Goal: Task Accomplishment & Management: Manage account settings

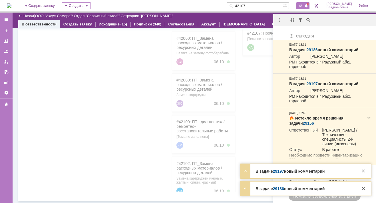
scroll to position [11, 0]
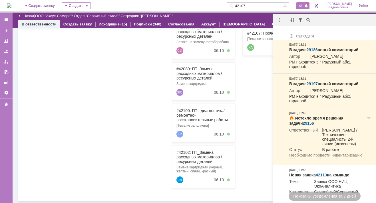
click at [44, 82] on div at bounding box center [62, 87] width 64 height 207
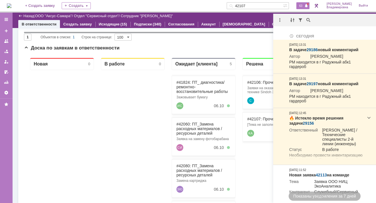
scroll to position [0, 0]
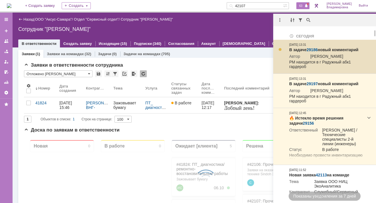
click at [313, 49] on link "29186" at bounding box center [311, 49] width 11 height 5
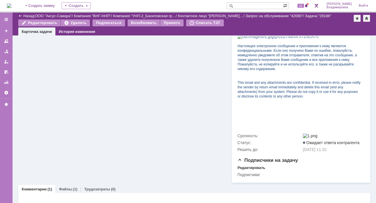
scroll to position [218, 0]
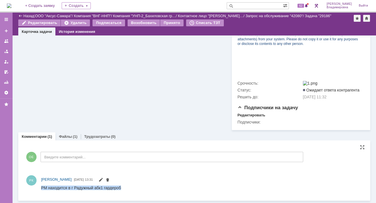
drag, startPoint x: 41, startPoint y: 186, endPoint x: 120, endPoint y: 189, distance: 79.4
click at [120, 189] on html "РМ находится в г Радужный абк1 гардероб" at bounding box center [199, 187] width 316 height 5
copy div "РМ находится в г Радужный абк1 гардероб"
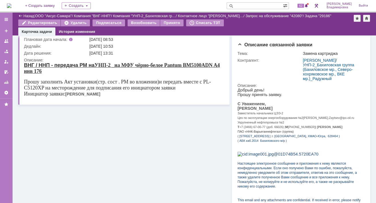
scroll to position [0, 0]
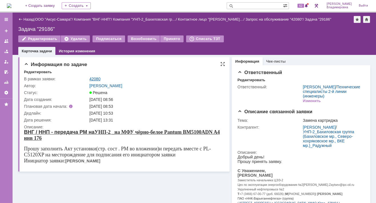
click at [96, 78] on link "42080" at bounding box center [94, 78] width 11 height 5
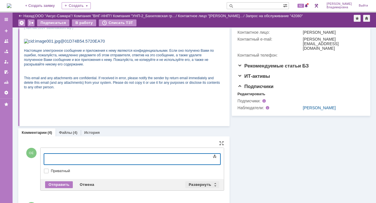
click at [200, 186] on div "Развернуть" at bounding box center [202, 184] width 34 height 7
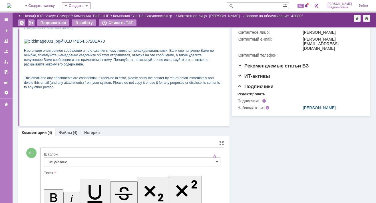
click at [60, 160] on input "[не указано]" at bounding box center [132, 161] width 176 height 9
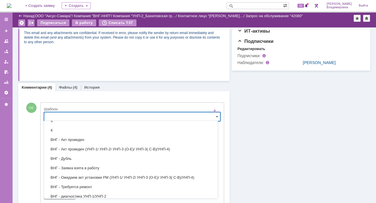
scroll to position [86, 0]
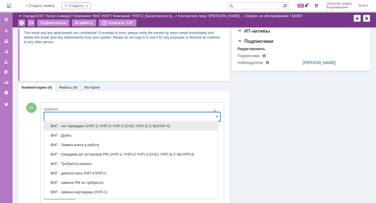
click at [73, 126] on span "ВНГ - Акт проведен (УНП-1/ УНП-2/ УНП-3 (О-Е)/ УНП-3( С-В)/УНП-4)" at bounding box center [131, 126] width 166 height 5
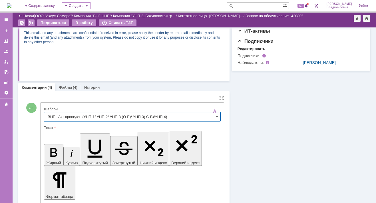
type input "ВНГ - Акт проведен (УНП-1/ УНП-2/ УНП-3 (О-Е)/ УНП-3( С-В)/УНП-4)"
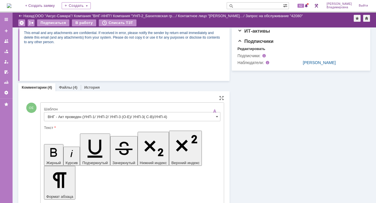
drag, startPoint x: 51, startPoint y: 1414, endPoint x: 202, endPoint y: 1416, distance: 151.5
drag, startPoint x: 57, startPoint y: 1413, endPoint x: 76, endPoint y: 1413, distance: 19.1
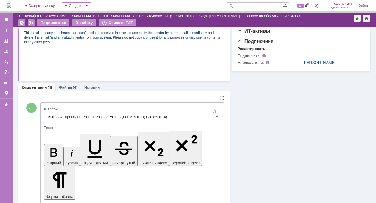
drag, startPoint x: 49, startPoint y: 1406, endPoint x: 125, endPoint y: 1419, distance: 76.4
copy body "Добрый день! РМ ожидает Вас в г Радужный абк1 гардероб. По результатам его уста…"
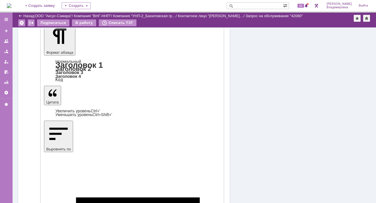
scroll to position [245, 0]
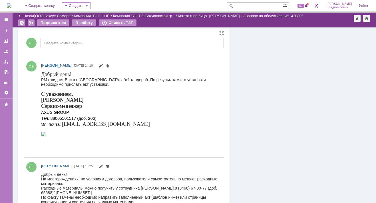
scroll to position [200, 0]
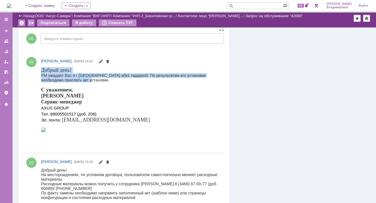
drag, startPoint x: 42, startPoint y: 68, endPoint x: 91, endPoint y: 80, distance: 50.7
click at [91, 80] on body "Добрый день! РМ ожидает Вас в г Радужный абк1 гардероб. По результатам его уста…" at bounding box center [129, 100] width 177 height 66
drag, startPoint x: 91, startPoint y: 80, endPoint x: 58, endPoint y: 72, distance: 33.5
copy body "Добрый день! РМ ожидает Вас в г Радужный абк1 гардероб. По результатам его уста…"
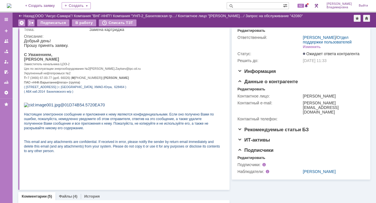
scroll to position [0, 0]
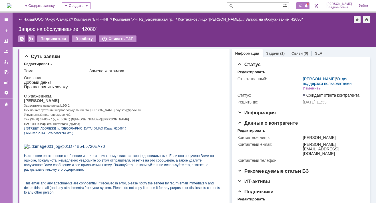
click at [302, 5] on span "62" at bounding box center [300, 6] width 7 height 4
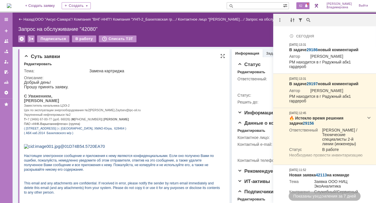
click at [122, 103] on p "[PERSON_NAME]" at bounding box center [122, 100] width 196 height 5
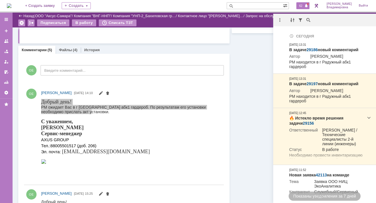
scroll to position [86, 0]
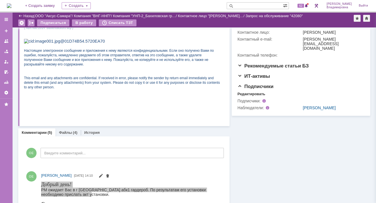
scroll to position [0, 0]
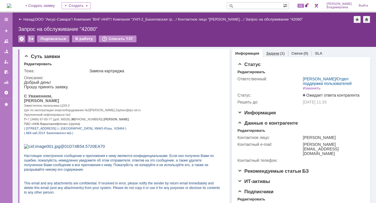
click at [270, 55] on link "Задачи" at bounding box center [272, 53] width 13 height 4
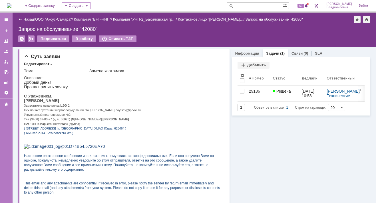
click at [277, 32] on div "Назад | ООО "Аксус-Самара" / Компания "ВНГ-ННП" / Компания "УНП-2_Бахиловская г…" at bounding box center [194, 30] width 363 height 34
click at [304, 6] on span "62" at bounding box center [300, 6] width 7 height 4
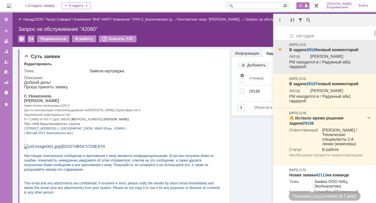
click at [310, 48] on link "29186" at bounding box center [311, 49] width 11 height 5
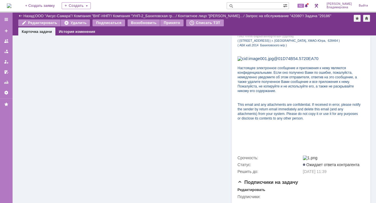
scroll to position [218, 0]
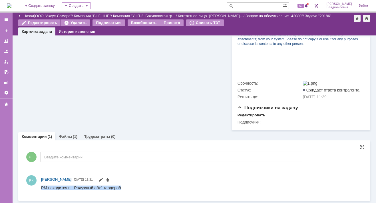
drag, startPoint x: 42, startPoint y: 187, endPoint x: 124, endPoint y: 189, distance: 81.9
click at [124, 189] on html "РМ находится в г Радужный абк1 гардероб" at bounding box center [199, 187] width 316 height 5
drag, startPoint x: 124, startPoint y: 189, endPoint x: 106, endPoint y: 186, distance: 18.2
drag, startPoint x: 65, startPoint y: 1, endPoint x: 90, endPoint y: 100, distance: 101.5
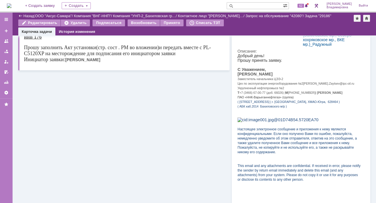
scroll to position [0, 0]
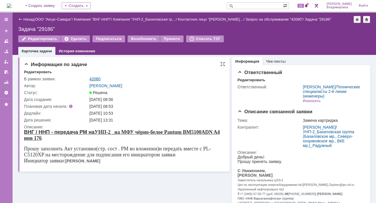
click at [96, 77] on link "42080" at bounding box center [94, 78] width 11 height 5
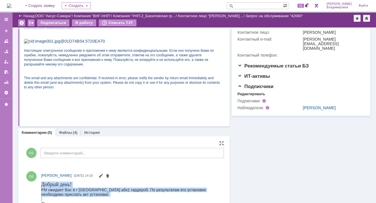
drag, startPoint x: 42, startPoint y: 183, endPoint x: 89, endPoint y: 198, distance: 49.2
drag, startPoint x: 89, startPoint y: 198, endPoint x: 57, endPoint y: 186, distance: 33.9
copy body "Добрый день! РМ ожидает Вас в г Радужный абк1 гардероб. По результатам его уста…"
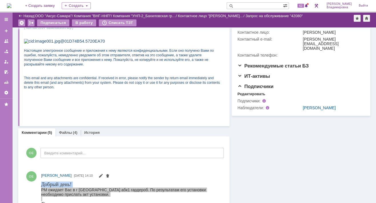
click at [246, 3] on input "text" at bounding box center [254, 5] width 56 height 7
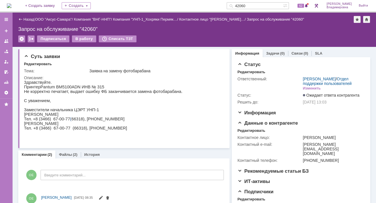
drag, startPoint x: 256, startPoint y: 5, endPoint x: 237, endPoint y: 5, distance: 19.7
click at [237, 5] on div "42060" at bounding box center [254, 5] width 56 height 7
type input "42102"
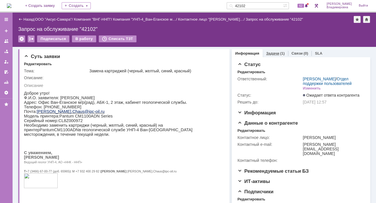
click at [270, 51] on link "Задачи" at bounding box center [272, 53] width 13 height 4
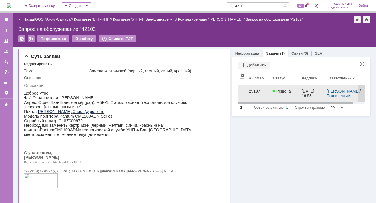
click at [251, 91] on div "29197" at bounding box center [258, 91] width 19 height 5
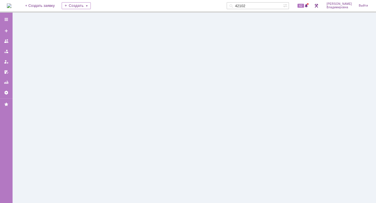
click at [251, 91] on div at bounding box center [194, 108] width 363 height 190
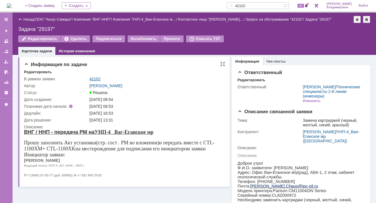
click at [99, 78] on link "42102" at bounding box center [94, 78] width 11 height 5
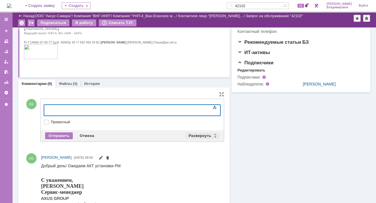
click at [198, 133] on div "Развернуть" at bounding box center [202, 135] width 34 height 7
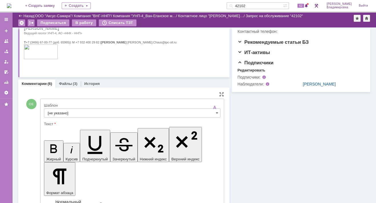
click at [59, 112] on input "[не указано]" at bounding box center [132, 112] width 176 height 9
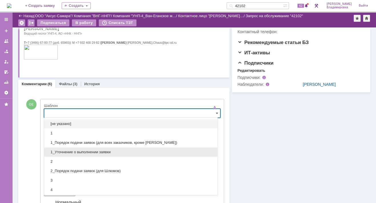
scroll to position [114, 0]
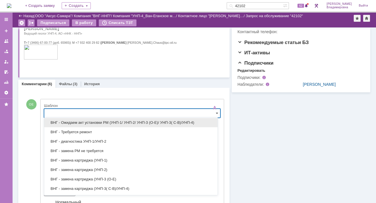
click at [67, 121] on span "ВНГ - Ожидаем акт установки РМ (УНП-1/ УНП-2/ УНП-3 (О-Е)/ УНП-3( С-В)/УНП-4)" at bounding box center [131, 122] width 166 height 5
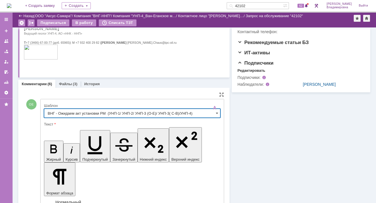
type input "ВНГ - Ожидаем акт установки РМ (УНП-1/ УНП-2/ УНП-3 (О-Е)/ УНП-3( С-В)/УНП-4)"
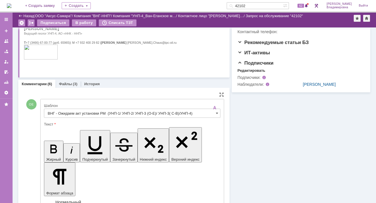
drag, startPoint x: 77, startPoint y: 1402, endPoint x: 122, endPoint y: 1406, distance: 45.2
drag, startPoint x: 51, startPoint y: 1402, endPoint x: 78, endPoint y: 1404, distance: 26.9
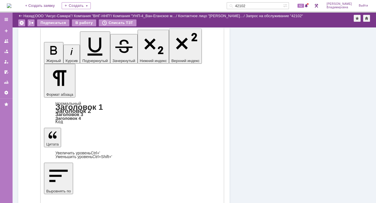
scroll to position [223, 0]
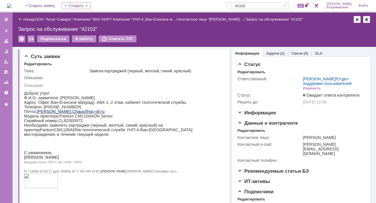
scroll to position [0, 0]
click at [61, 70] on div "Тема:" at bounding box center [56, 70] width 64 height 5
click at [11, 3] on img at bounding box center [9, 5] width 5 height 5
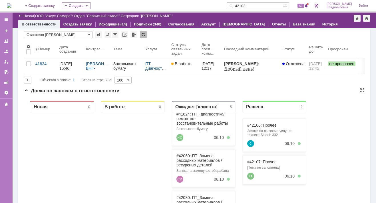
scroll to position [29, 0]
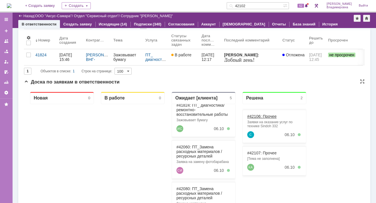
click at [251, 116] on link "#42106: Прочее" at bounding box center [261, 116] width 29 height 5
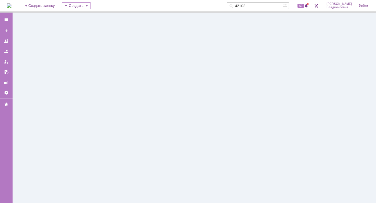
click at [251, 115] on div at bounding box center [194, 108] width 363 height 190
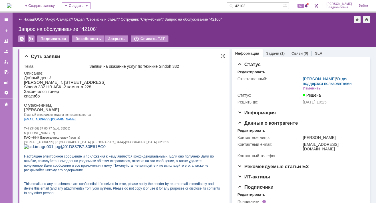
click at [164, 121] on p "Gulnara.Erkibaeva@ipc-oil.ru" at bounding box center [122, 118] width 196 height 5
click at [255, 133] on div "Редактировать" at bounding box center [251, 130] width 28 height 5
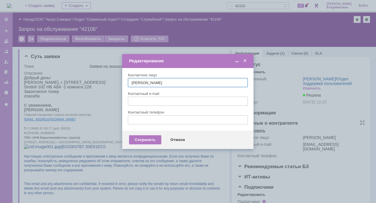
type input "gulnara.erkibaeva@ipc-oil.ru"
click at [244, 62] on span at bounding box center [245, 60] width 6 height 5
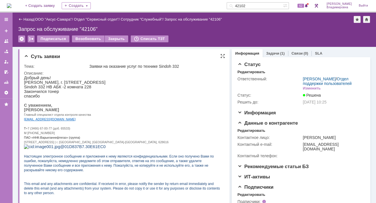
click at [181, 102] on p at bounding box center [122, 100] width 196 height 5
click at [51, 18] on link "ООО "Аксус-Самара"" at bounding box center [53, 19] width 37 height 4
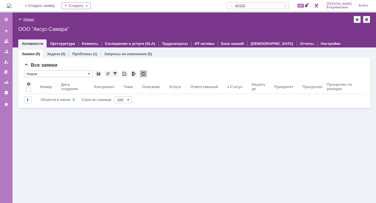
click at [28, 19] on link "Назад" at bounding box center [28, 19] width 11 height 4
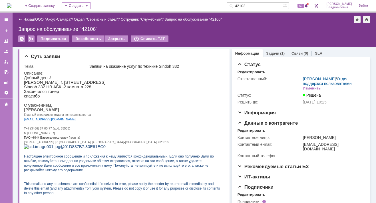
click at [61, 19] on link "ООО "Аксус-Самара"" at bounding box center [53, 19] width 37 height 4
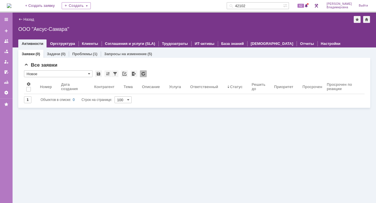
click at [11, 5] on img at bounding box center [9, 5] width 5 height 5
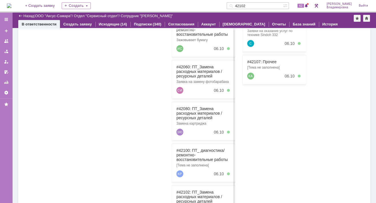
scroll to position [5, 0]
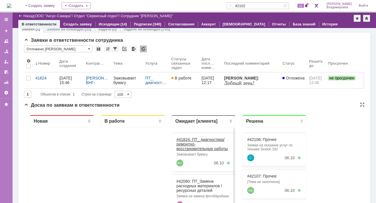
click at [185, 137] on link "#41824: ПТ_ диагностика/ ремонтно-восстановительные работы" at bounding box center [201, 144] width 51 height 14
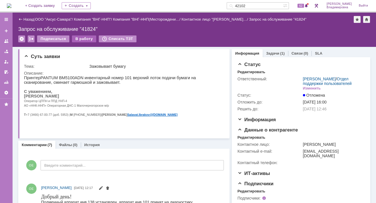
click at [81, 37] on div "В работу" at bounding box center [84, 38] width 24 height 7
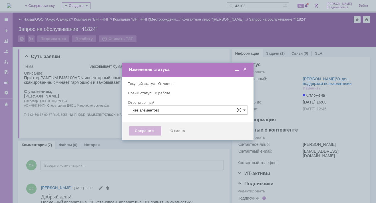
type input "[PERSON_NAME]"
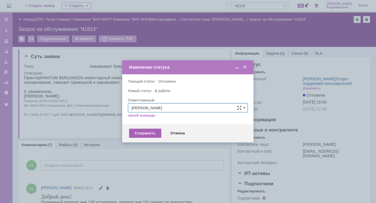
click at [151, 132] on div "Сохранить" at bounding box center [145, 132] width 32 height 9
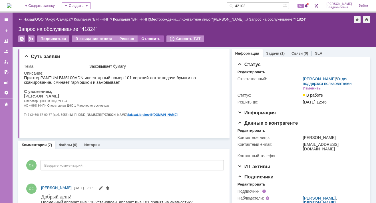
click at [152, 38] on div "Отложить" at bounding box center [151, 38] width 26 height 7
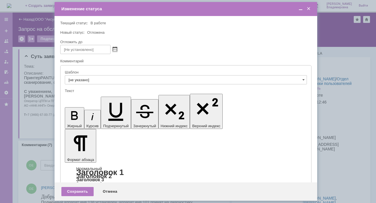
click at [117, 47] on span at bounding box center [115, 49] width 4 height 5
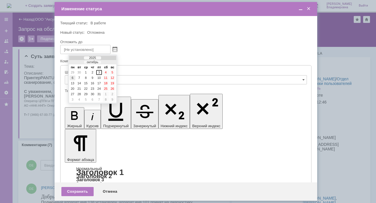
click at [72, 76] on div "6" at bounding box center [73, 77] width 6 height 5
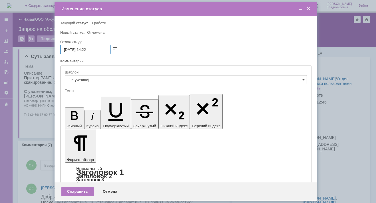
click at [87, 49] on input "06.10.2025 14:22" at bounding box center [85, 49] width 50 height 9
drag, startPoint x: 89, startPoint y: 48, endPoint x: 94, endPoint y: 48, distance: 5.5
click at [94, 48] on input "06.10.2025 16:22" at bounding box center [85, 49] width 50 height 9
type input "[DATE] 16:00"
click at [76, 191] on div "Сохранить" at bounding box center [77, 191] width 32 height 9
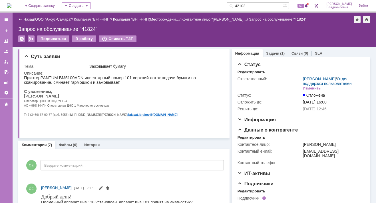
click at [31, 19] on link "Назад" at bounding box center [28, 19] width 11 height 4
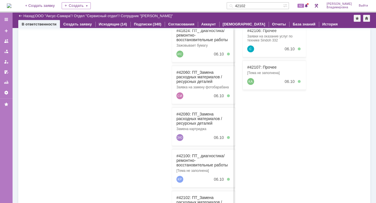
scroll to position [86, 0]
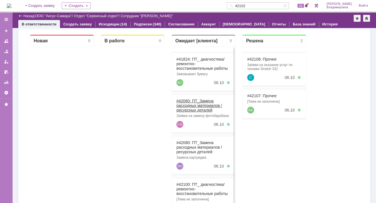
click at [188, 98] on link "#42060: ПТ_Замена расходных материалов / ресурсных деталей" at bounding box center [199, 105] width 46 height 14
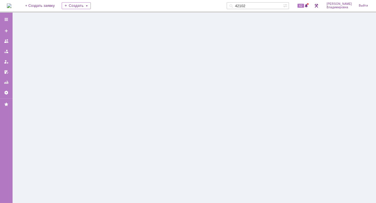
click at [188, 98] on div at bounding box center [194, 108] width 363 height 190
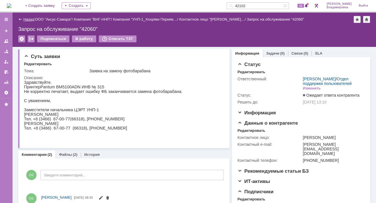
click at [25, 19] on link "Назад" at bounding box center [28, 19] width 11 height 4
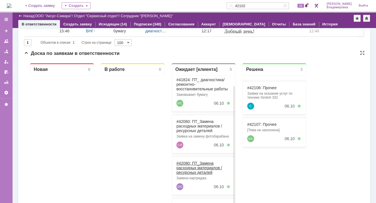
scroll to position [11, 0]
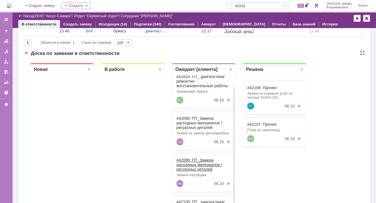
click at [185, 159] on link "#42080: ПТ_Замена расходных материалов / ресурсных деталей" at bounding box center [199, 164] width 46 height 14
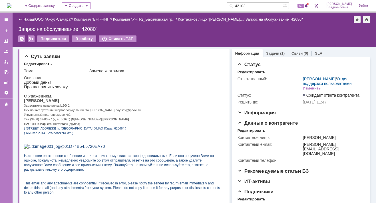
click at [24, 19] on link "Назад" at bounding box center [28, 19] width 11 height 4
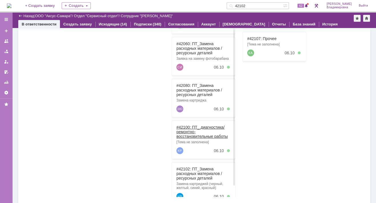
click at [186, 127] on link "#42100: ПТ_ диагностика/ ремонтно-восстановительные работы" at bounding box center [201, 132] width 51 height 14
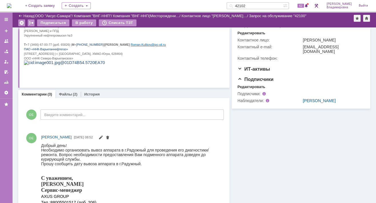
scroll to position [86, 0]
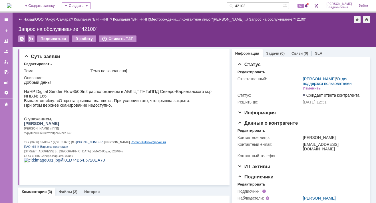
click at [29, 18] on link "Назад" at bounding box center [28, 19] width 11 height 4
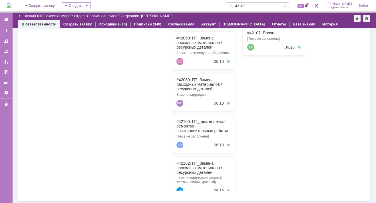
scroll to position [148, 0]
click at [185, 162] on link "#42102: ПТ_Замена расходных материалов / ресурсных деталей" at bounding box center [199, 168] width 46 height 14
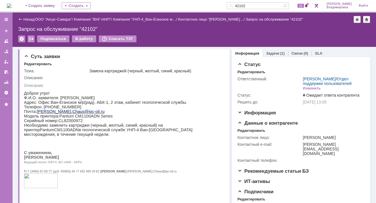
drag, startPoint x: 13, startPoint y: 7, endPoint x: 23, endPoint y: 17, distance: 14.5
click at [11, 7] on img at bounding box center [9, 5] width 5 height 5
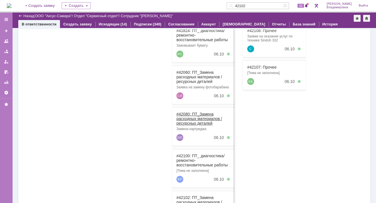
scroll to position [57, 0]
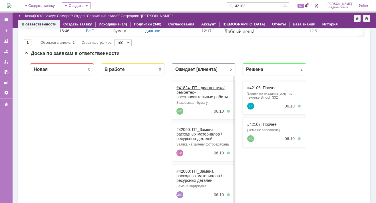
click at [183, 88] on link "#41824: ПТ_ диагностика/ ремонтно-восстановительные работы" at bounding box center [201, 92] width 51 height 14
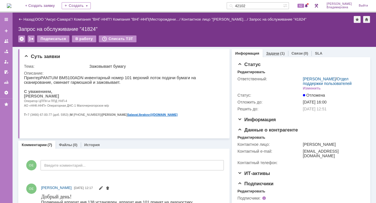
click at [268, 53] on link "Задачи" at bounding box center [272, 53] width 13 height 4
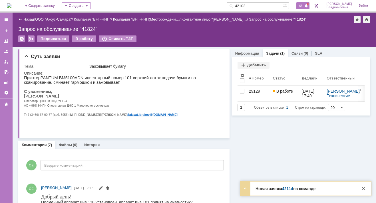
click at [304, 5] on span "63" at bounding box center [300, 6] width 7 height 4
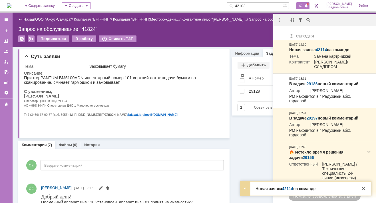
click at [244, 36] on div "Подписаться В работу Списать ТЗТ" at bounding box center [194, 41] width 352 height 12
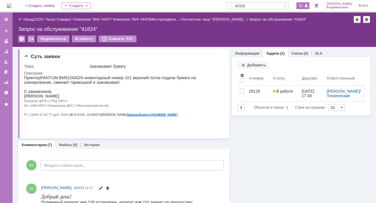
click at [307, 6] on span at bounding box center [306, 6] width 4 height 5
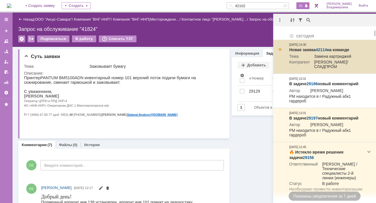
click at [323, 49] on link "42114" at bounding box center [320, 49] width 11 height 5
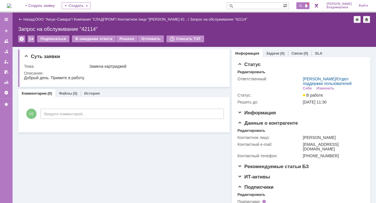
click at [304, 5] on span "61" at bounding box center [300, 6] width 7 height 4
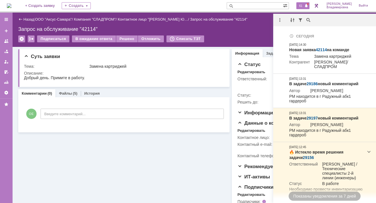
drag, startPoint x: 65, startPoint y: 153, endPoint x: 69, endPoint y: 158, distance: 6.1
click at [65, 154] on div "Суть заявки Тема: Замена картриджей Описание: Комментарии (0) Файлы (5) История…" at bounding box center [123, 131] width 211 height 169
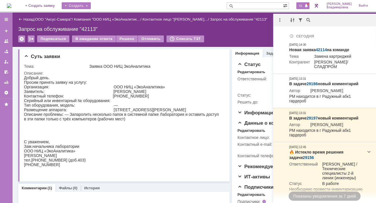
click at [86, 5] on div "Создать" at bounding box center [76, 5] width 29 height 7
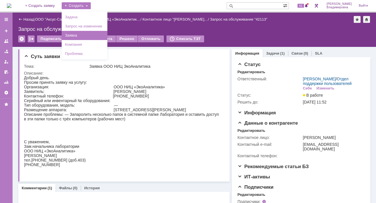
click at [80, 35] on link "Заявка" at bounding box center [84, 35] width 43 height 7
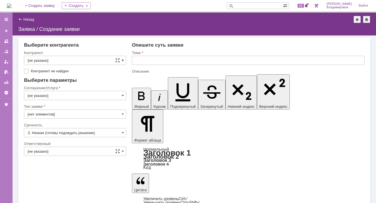
click at [122, 58] on span at bounding box center [123, 60] width 2 height 5
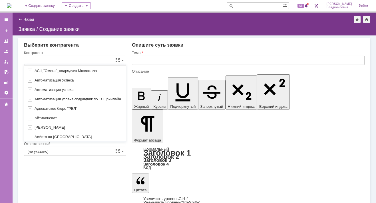
scroll to position [179, 0]
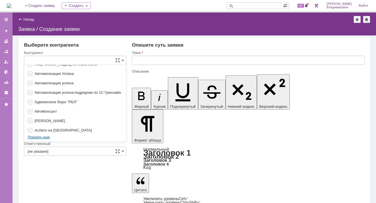
click at [41, 135] on link "Показать еще" at bounding box center [38, 137] width 29 height 9
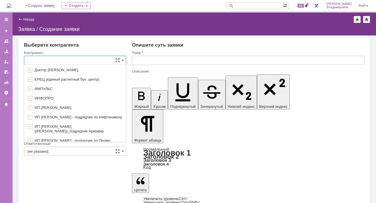
scroll to position [425, 0]
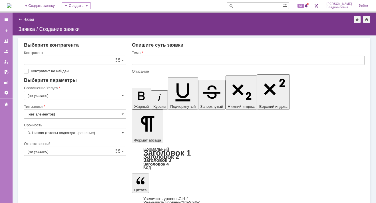
type input "[не указано]"
click at [143, 60] on input "text" at bounding box center [248, 60] width 232 height 9
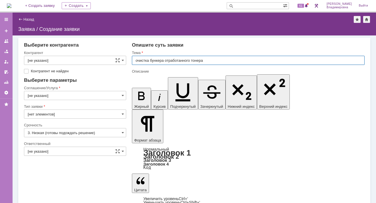
drag, startPoint x: 135, startPoint y: 60, endPoint x: 206, endPoint y: 58, distance: 70.8
click at [206, 58] on input "очистка бункера отработанного тонера" at bounding box center [248, 60] width 232 height 9
type input "очистка бункера отработанного тонера"
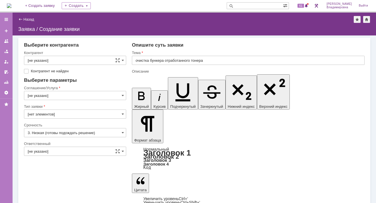
scroll to position [168, 1]
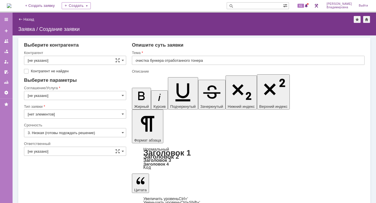
scroll to position [21, 2]
click at [122, 94] on span at bounding box center [123, 95] width 2 height 5
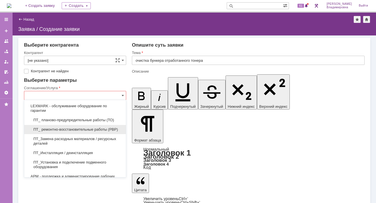
scroll to position [143, 0]
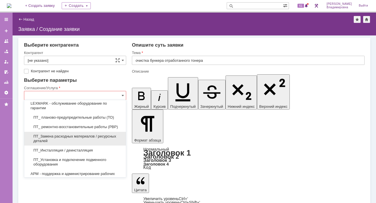
click at [56, 143] on span "ПТ_Замена расходных материалов / ресурсных деталей" at bounding box center [75, 138] width 95 height 9
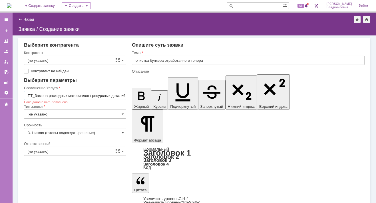
type input "ПТ_Замена расходных материалов / ресурсных деталей"
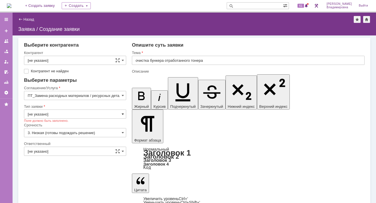
click at [122, 112] on span at bounding box center [123, 114] width 2 height 5
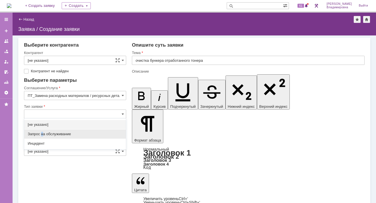
click at [42, 132] on span "Запрос на обслуживание" at bounding box center [75, 133] width 95 height 5
type input "Запрос на обслуживание"
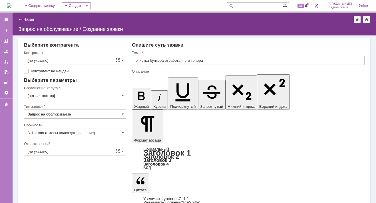
type input "ПТ_Замена расходных материалов / ресурсных деталей"
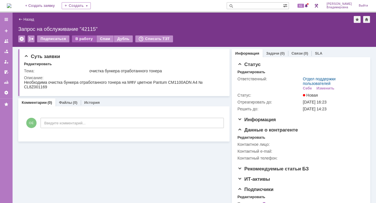
click at [79, 37] on div "В работу" at bounding box center [84, 38] width 24 height 7
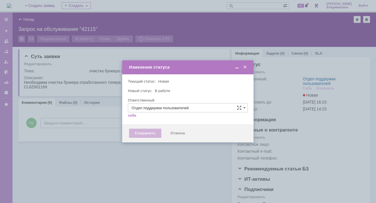
type input "[PERSON_NAME]"
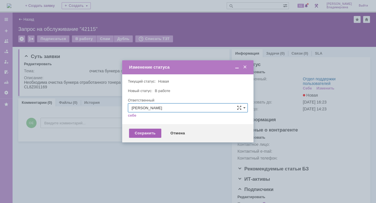
click at [147, 131] on div "Сохранить" at bounding box center [145, 132] width 32 height 9
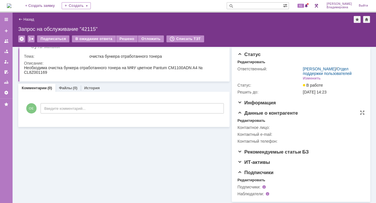
scroll to position [15, 0]
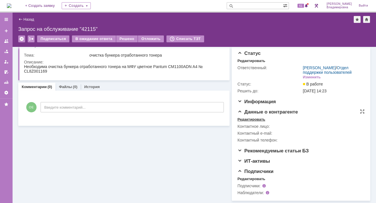
click at [249, 119] on div "Редактировать" at bounding box center [251, 119] width 28 height 5
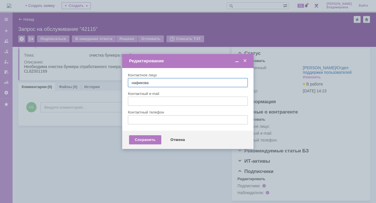
type input "нафикова евгения"
type input "evgeniya.nafikova@ipc-oil.ru"
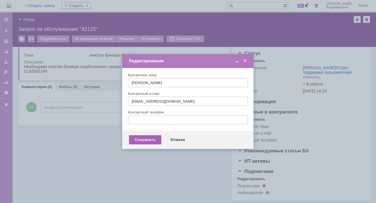
click at [142, 137] on div "Сохранить" at bounding box center [145, 139] width 32 height 9
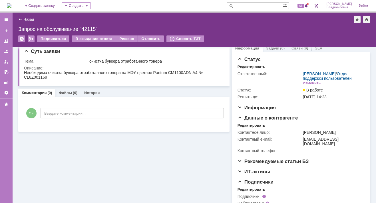
scroll to position [0, 0]
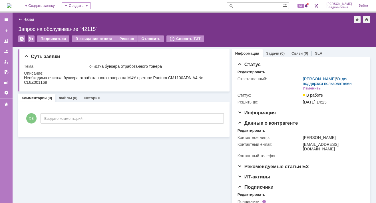
drag, startPoint x: 272, startPoint y: 52, endPoint x: 269, endPoint y: 54, distance: 3.4
click at [272, 52] on link "Задачи" at bounding box center [272, 53] width 13 height 4
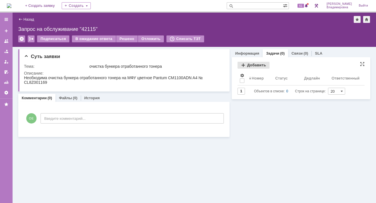
click at [254, 63] on div "Добавить" at bounding box center [253, 65] width 32 height 7
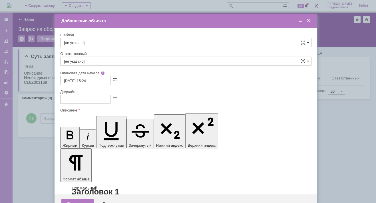
click at [307, 41] on span at bounding box center [308, 42] width 2 height 5
click at [88, 102] on span "ВНГ / ННП - замена РМ (Запрос на обслуживание)" at bounding box center [186, 104] width 244 height 5
type input "ВНГ / ННП - замена РМ (Запрос на обслуживание)"
type input "Сидоров Евгений"
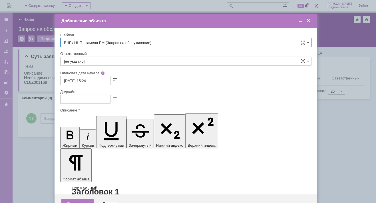
type input "03.10.2025 23:24"
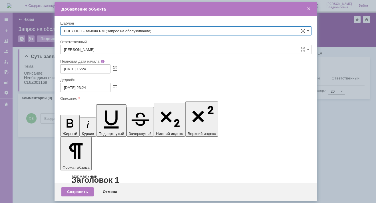
type input "ВНГ / ННП - замена РМ (Запрос на обслуживание)"
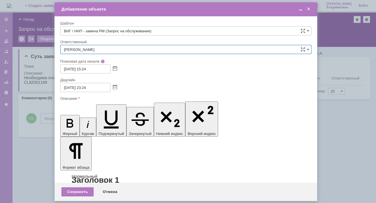
click at [106, 50] on input "Сидоров Евгений" at bounding box center [185, 49] width 251 height 9
click at [87, 89] on span "[PERSON_NAME]" at bounding box center [186, 91] width 244 height 5
type input "[PERSON_NAME]"
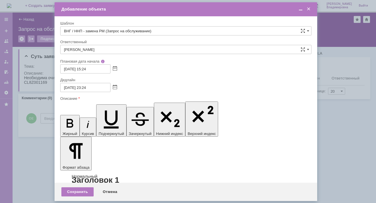
drag, startPoint x: 66, startPoint y: 1638, endPoint x: 103, endPoint y: 1654, distance: 39.7
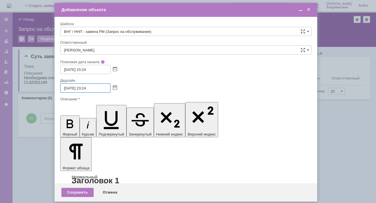
drag, startPoint x: 84, startPoint y: 86, endPoint x: 87, endPoint y: 87, distance: 3.5
click at [87, 87] on input "03.10.2025 23:24" at bounding box center [85, 87] width 50 height 9
type input "[DATE] 17:24"
click at [78, 189] on div "Сохранить" at bounding box center [77, 191] width 32 height 9
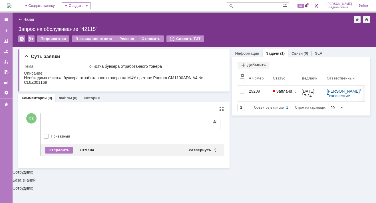
scroll to position [0, 0]
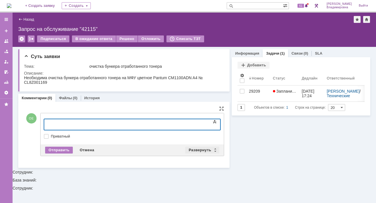
click at [203, 148] on div "Развернуть" at bounding box center [202, 149] width 34 height 7
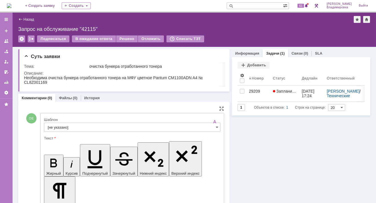
click at [56, 126] on input "[не указано]" at bounding box center [132, 126] width 176 height 9
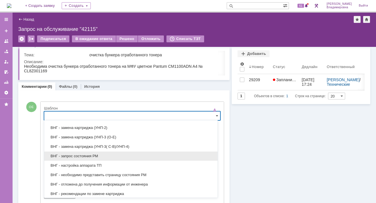
scroll to position [165, 0]
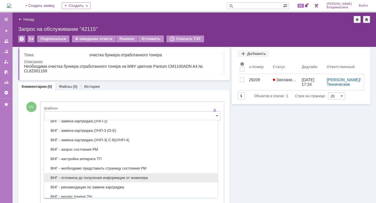
drag, startPoint x: 76, startPoint y: 175, endPoint x: 32, endPoint y: 29, distance: 153.1
click at [76, 175] on span "ВНГ - отложена до получения информации от инженера" at bounding box center [131, 177] width 166 height 5
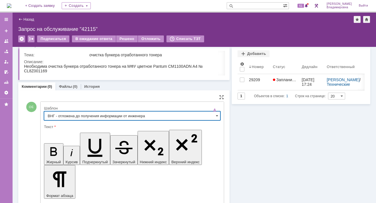
type input "ВНГ - отложена до получения информации от инженера"
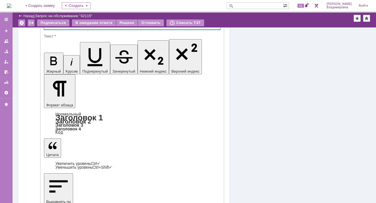
scroll to position [81, 0]
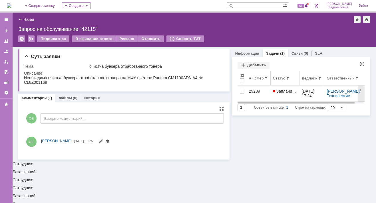
scroll to position [0, 0]
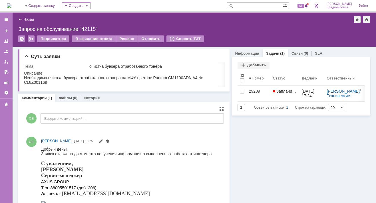
click at [243, 53] on link "Информация" at bounding box center [247, 53] width 24 height 4
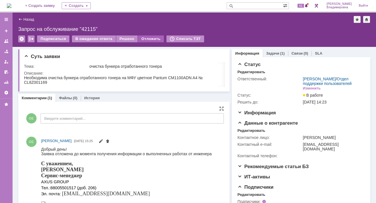
click at [145, 37] on div "Отложить" at bounding box center [151, 38] width 26 height 7
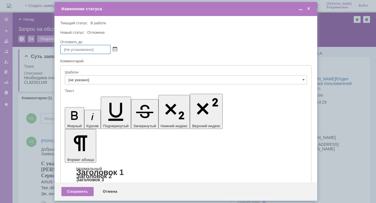
click at [116, 48] on span at bounding box center [115, 49] width 4 height 5
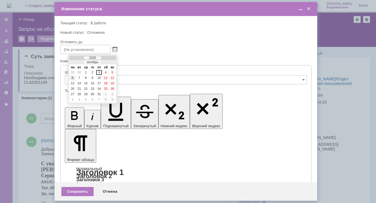
click at [73, 76] on div "6" at bounding box center [73, 77] width 6 height 5
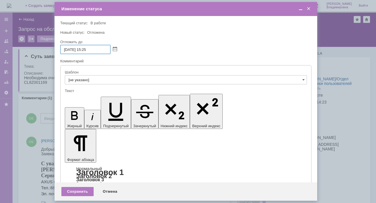
click at [87, 48] on input "[DATE] 15:25" at bounding box center [85, 49] width 50 height 9
click at [93, 50] on input "06.10.2025 16:25" at bounding box center [85, 49] width 50 height 9
type input "[DATE] 16:00"
click at [77, 190] on div "Сохранить" at bounding box center [77, 191] width 32 height 9
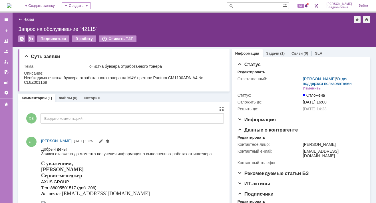
click at [272, 52] on link "Задачи" at bounding box center [272, 53] width 13 height 4
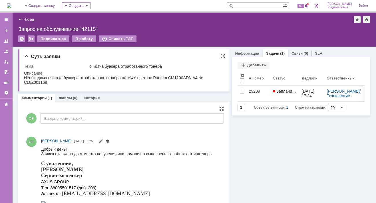
click at [204, 61] on div "Суть заявки Тема: очистка бункера отработанного тонера Описание:" at bounding box center [123, 70] width 211 height 42
click at [304, 6] on span "62" at bounding box center [300, 6] width 7 height 4
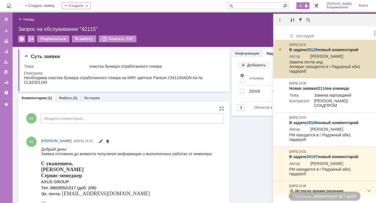
click at [313, 49] on link "29129" at bounding box center [311, 49] width 11 height 5
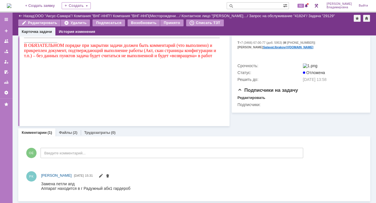
scroll to position [122, 0]
click at [62, 131] on link "Файлы" at bounding box center [65, 132] width 13 height 4
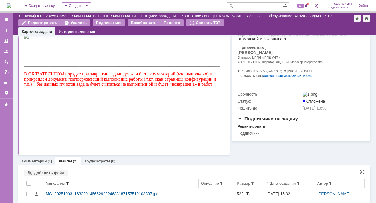
scroll to position [118, 0]
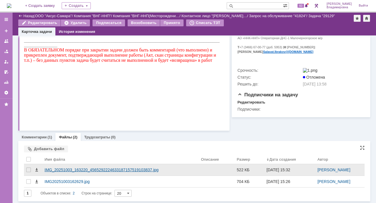
click at [55, 167] on div "IMG_20251003_163220_4565292224633187157519103837.jpg" at bounding box center [120, 169] width 152 height 5
click at [55, 167] on body "Идет загрузка, пожалуйста, подождите. На домашнюю + Создать заявку Создать 60 […" at bounding box center [188, 101] width 376 height 203
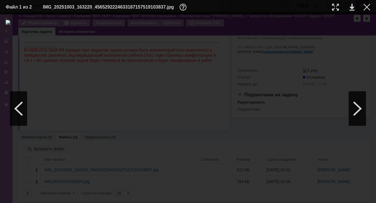
click at [365, 6] on div at bounding box center [366, 7] width 7 height 7
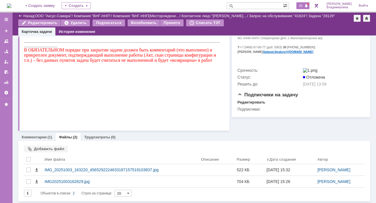
click at [302, 4] on span "60" at bounding box center [300, 6] width 7 height 4
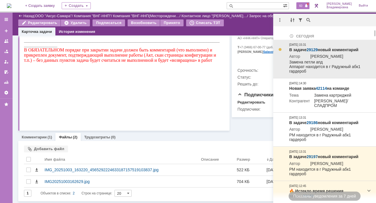
click at [311, 49] on link "29129" at bounding box center [311, 49] width 11 height 5
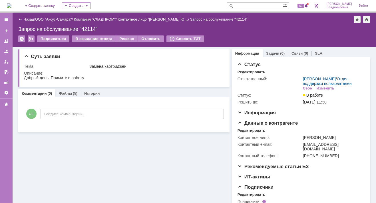
click at [81, 158] on div "Суть заявки Тема: Замена картриджей Описание: Комментарии (0) Файлы (5) История…" at bounding box center [123, 131] width 211 height 169
click at [197, 174] on div "Суть заявки Тема: Замена картриджей Описание: Комментарии (0) Файлы (5) История…" at bounding box center [123, 131] width 211 height 169
click at [174, 170] on div "Суть заявки Тема: Замена картриджей Описание: Комментарии (0) Файлы (5) История…" at bounding box center [123, 131] width 211 height 169
click at [162, 64] on div "Замена картриджей" at bounding box center [155, 66] width 132 height 5
click at [272, 28] on div "Запрос на обслуживание "42114"" at bounding box center [194, 29] width 352 height 6
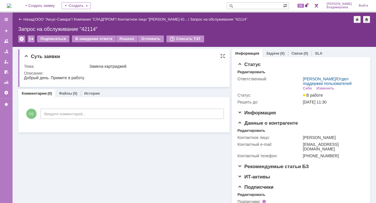
click at [141, 62] on div "Тема: Замена картриджей Описание:" at bounding box center [124, 72] width 201 height 21
click at [140, 62] on div "Тема: Замена картриджей Описание:" at bounding box center [124, 72] width 201 height 21
click at [281, 187] on div "Подписчики" at bounding box center [300, 187] width 127 height 6
click at [244, 5] on input "text" at bounding box center [254, 5] width 56 height 7
type input "41824"
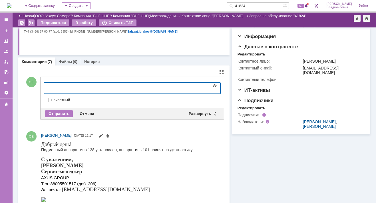
scroll to position [57, 0]
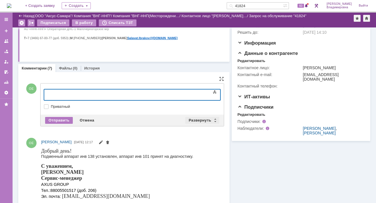
click at [191, 118] on div "Развернуть" at bounding box center [202, 120] width 34 height 7
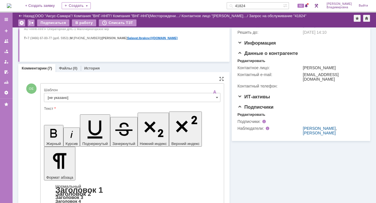
scroll to position [0, 0]
click at [62, 96] on input "[не указано]" at bounding box center [132, 97] width 176 height 9
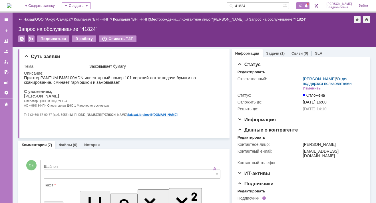
click at [303, 5] on span "60" at bounding box center [300, 6] width 7 height 4
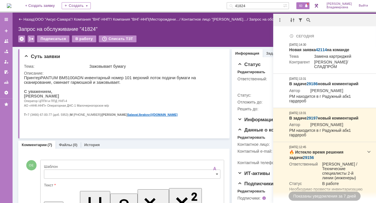
type input "[не указано]"
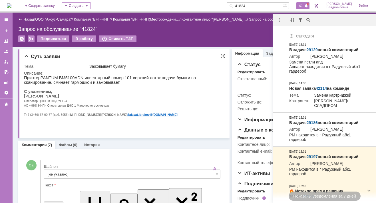
click at [201, 98] on p "[PERSON_NAME]" at bounding box center [122, 96] width 196 height 5
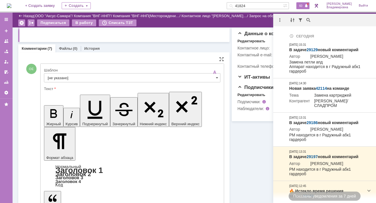
scroll to position [114, 0]
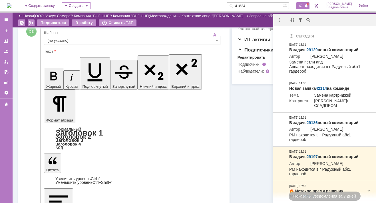
click at [54, 40] on input "[не указано]" at bounding box center [132, 40] width 176 height 9
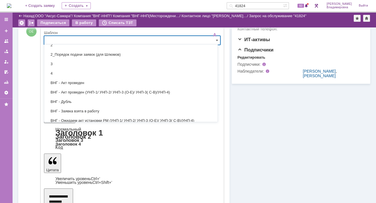
scroll to position [29, 0]
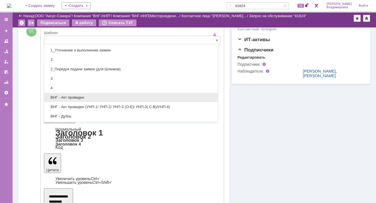
drag, startPoint x: 69, startPoint y: 94, endPoint x: 25, endPoint y: 21, distance: 84.8
click at [69, 95] on span "ВНГ - Акт проведен" at bounding box center [131, 97] width 166 height 5
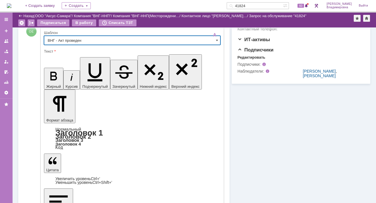
type input "ВНГ - Акт проведен"
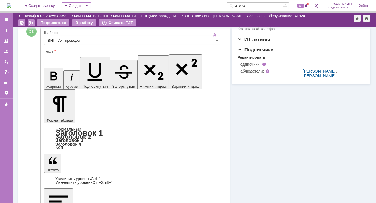
drag, startPoint x: 114, startPoint y: 1336, endPoint x: 175, endPoint y: 1340, distance: 61.5
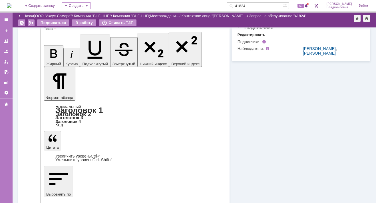
scroll to position [171, 0]
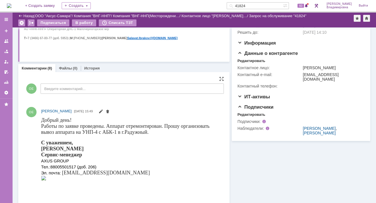
scroll to position [0, 0]
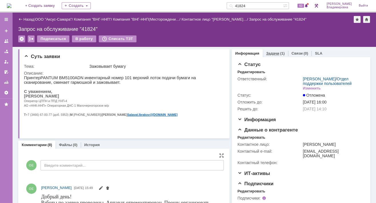
click at [271, 51] on link "Задачи" at bounding box center [272, 53] width 13 height 4
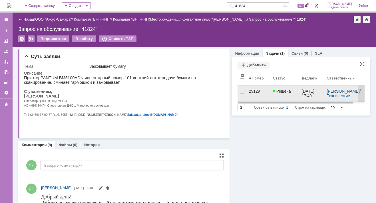
click at [253, 90] on div "29129" at bounding box center [258, 91] width 19 height 5
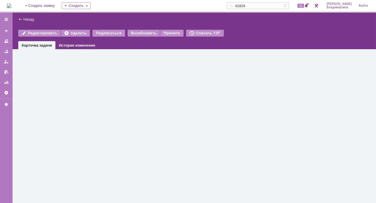
click at [253, 90] on div "Назад | Редактировать Удалить Подписаться Возобновить Принято Списать ТЗТ task$…" at bounding box center [194, 108] width 363 height 190
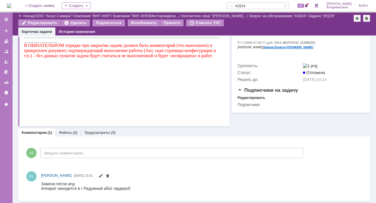
scroll to position [122, 0]
click at [65, 130] on link "Файлы" at bounding box center [65, 132] width 13 height 4
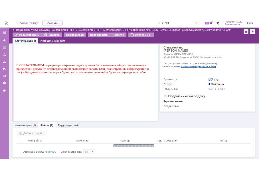
scroll to position [118, 0]
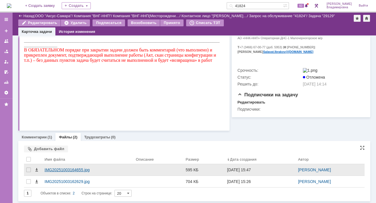
click at [51, 169] on div "IMG20251003164655.jpg" at bounding box center [87, 169] width 87 height 5
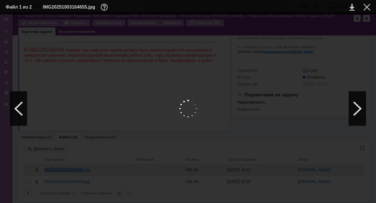
click at [51, 169] on body "Идет загрузка, пожалуйста, подождите. На домашнюю + Создать заявку Создать 4182…" at bounding box center [188, 101] width 376 height 203
click at [352, 5] on link at bounding box center [351, 7] width 5 height 7
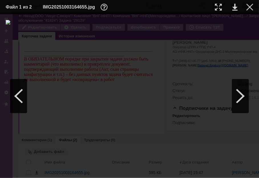
click at [254, 5] on table "Файл 1 из 2 IMG20251003164655.jpg" at bounding box center [129, 7] width 259 height 14
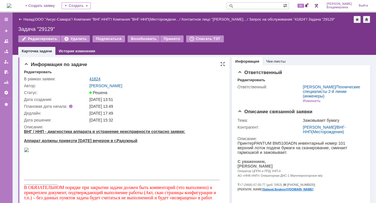
click at [96, 78] on link "41824" at bounding box center [94, 78] width 11 height 5
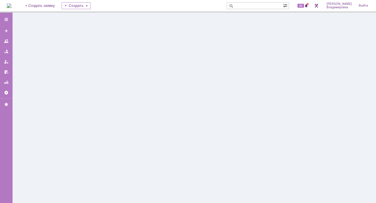
click at [96, 78] on div at bounding box center [194, 108] width 363 height 190
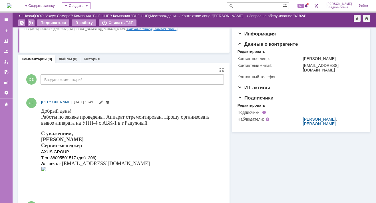
scroll to position [24, 0]
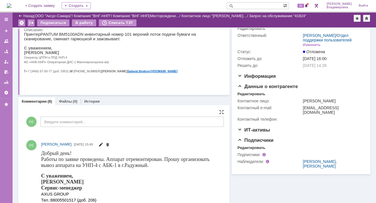
click at [103, 144] on span at bounding box center [100, 145] width 5 height 5
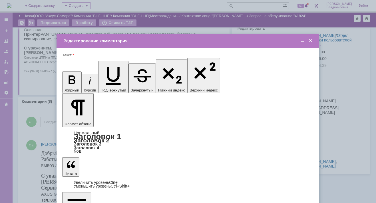
scroll to position [0, 0]
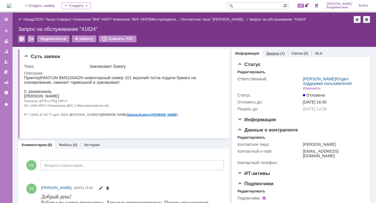
click at [268, 50] on div "Задачи (1)" at bounding box center [274, 53] width 25 height 8
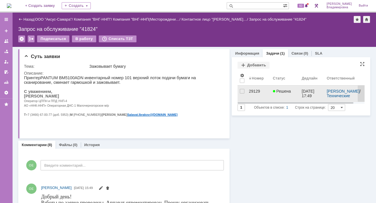
click at [249, 89] on div "29129" at bounding box center [258, 91] width 19 height 5
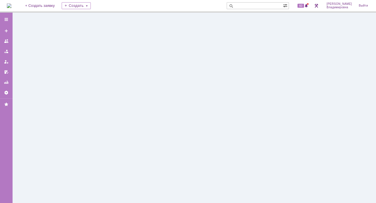
click at [248, 89] on div at bounding box center [194, 108] width 363 height 190
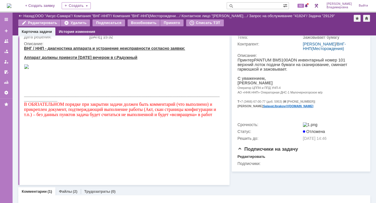
scroll to position [114, 0]
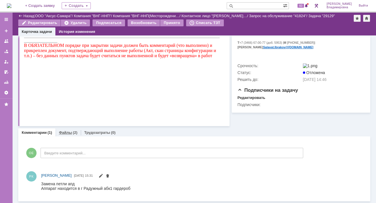
click at [64, 131] on link "Файлы" at bounding box center [65, 132] width 13 height 4
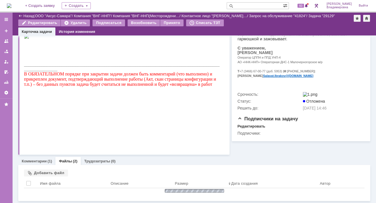
scroll to position [118, 0]
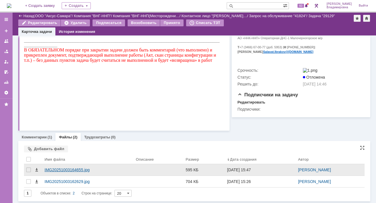
click at [62, 168] on div "IMG20251003164655.jpg" at bounding box center [87, 169] width 87 height 5
click at [62, 168] on body "Идет загрузка, пожалуйста, подождите. На домашнюю + Создать заявку Создать 60 […" at bounding box center [188, 101] width 376 height 203
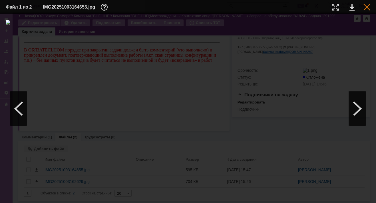
click at [365, 7] on div at bounding box center [366, 7] width 7 height 7
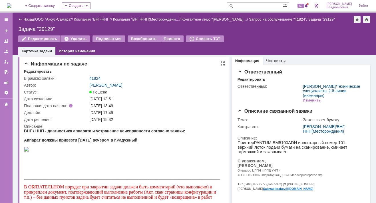
scroll to position [0, 0]
click at [95, 78] on link "41824" at bounding box center [94, 78] width 11 height 5
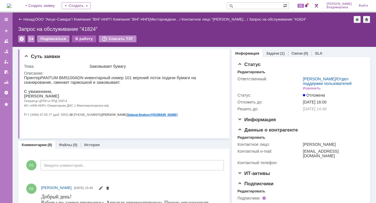
click at [81, 37] on div "В работу" at bounding box center [84, 38] width 24 height 7
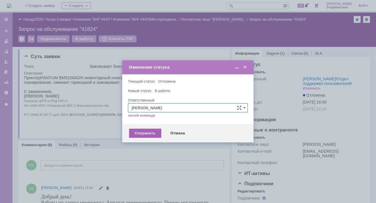
click at [137, 133] on div "Сохранить" at bounding box center [145, 132] width 32 height 9
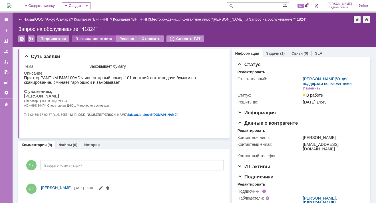
click at [97, 39] on div "В ожидание ответа" at bounding box center [94, 38] width 44 height 7
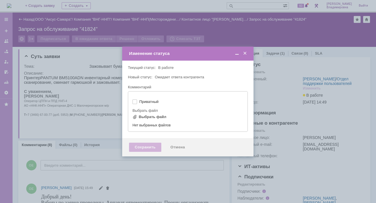
type input "[не указано]"
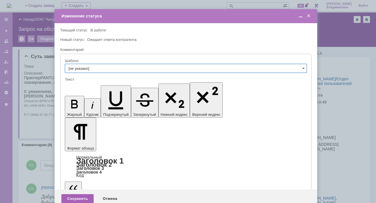
click at [79, 194] on div "Сохранить" at bounding box center [77, 198] width 32 height 9
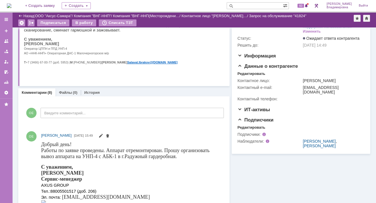
click at [248, 3] on input "text" at bounding box center [254, 5] width 56 height 7
type input "42115"
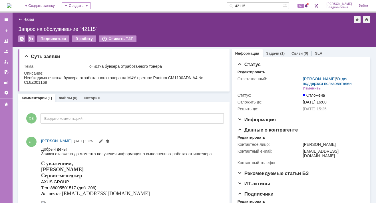
click at [268, 53] on link "Задачи" at bounding box center [272, 53] width 13 height 4
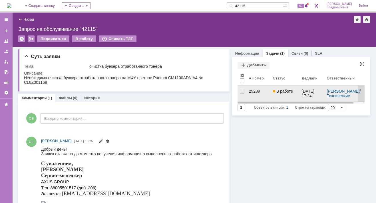
click at [252, 90] on div "29209" at bounding box center [258, 91] width 19 height 5
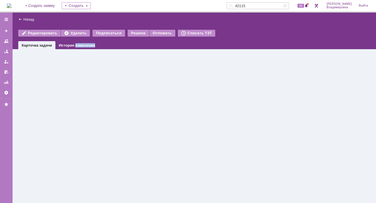
click at [252, 90] on div at bounding box center [194, 125] width 363 height 153
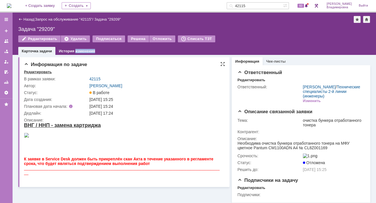
click at [37, 71] on div "Редактировать" at bounding box center [38, 72] width 28 height 5
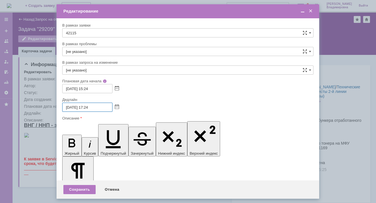
click at [70, 106] on input "[DATE] 17:24" at bounding box center [87, 106] width 50 height 9
click at [89, 106] on input "[DATE] 17:24" at bounding box center [87, 106] width 50 height 9
type input "[DATE] 12:24"
click at [74, 188] on div "Сохранить" at bounding box center [79, 189] width 32 height 9
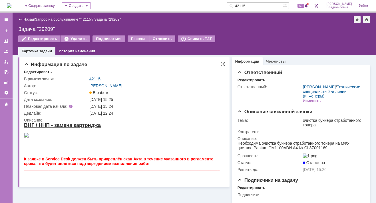
click at [96, 78] on link "42115" at bounding box center [94, 78] width 11 height 5
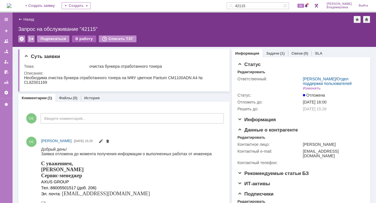
click at [80, 38] on div "В работу" at bounding box center [84, 38] width 24 height 7
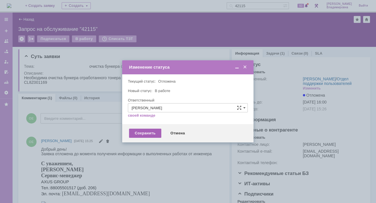
click at [151, 133] on div "Сохранить" at bounding box center [145, 132] width 32 height 9
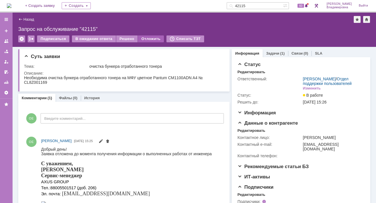
click at [147, 38] on div "Отложить" at bounding box center [151, 38] width 26 height 7
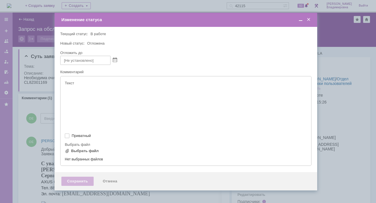
type input "[не указано]"
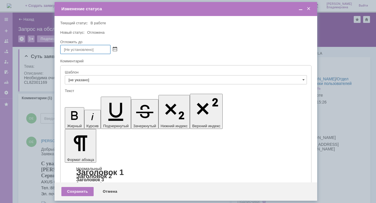
click at [114, 47] on span at bounding box center [115, 49] width 4 height 5
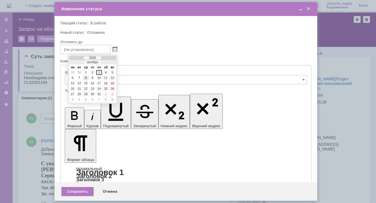
click at [86, 75] on div "8" at bounding box center [86, 77] width 6 height 5
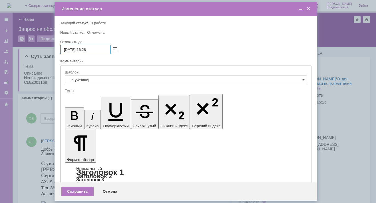
drag, startPoint x: 88, startPoint y: 49, endPoint x: 93, endPoint y: 50, distance: 4.9
click at [93, 50] on input "[DATE] 16:28" at bounding box center [85, 49] width 50 height 9
type input "[DATE] 16:00"
click at [76, 190] on div "Сохранить" at bounding box center [77, 191] width 32 height 9
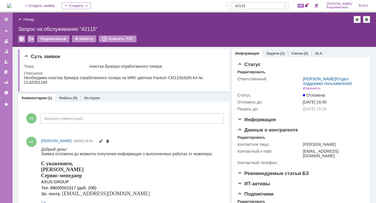
click at [162, 26] on div "Запрос на обслуживание "42115"" at bounding box center [194, 29] width 352 height 6
click at [193, 21] on div "Назад | Запрос на обслуживание "42115"" at bounding box center [194, 19] width 352 height 7
click at [199, 26] on div "Запрос на обслуживание "42115"" at bounding box center [194, 29] width 352 height 6
click at [11, 4] on img at bounding box center [9, 5] width 5 height 5
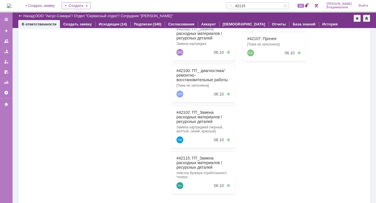
scroll to position [148, 0]
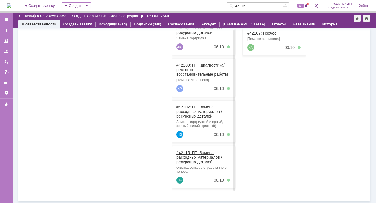
click at [185, 150] on link "#42115: ПТ_Замена расходных материалов / ресурсных деталей" at bounding box center [199, 157] width 46 height 14
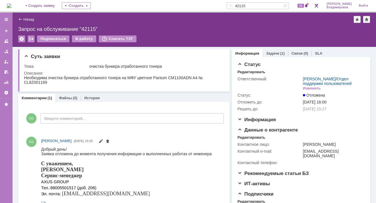
click at [11, 6] on img at bounding box center [9, 5] width 5 height 5
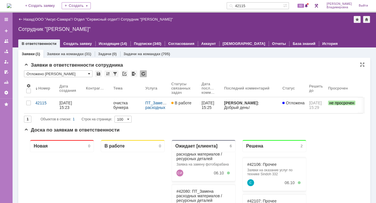
click at [88, 74] on span at bounding box center [89, 73] width 2 height 5
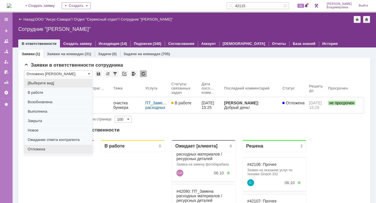
scroll to position [71, 0]
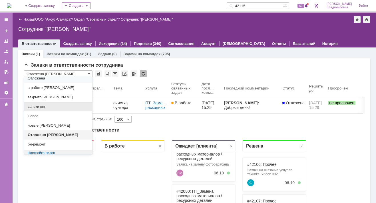
click at [44, 105] on span "заявки внг" at bounding box center [58, 106] width 61 height 5
type input "заявки внг"
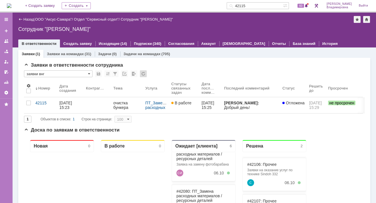
type input "20"
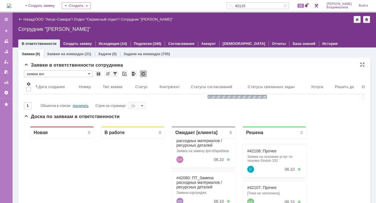
type input "заявки внг"
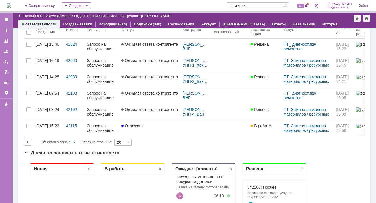
scroll to position [0, 0]
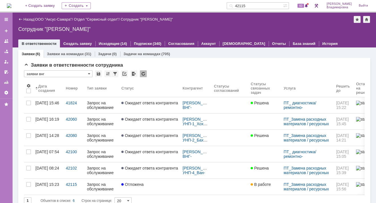
click at [11, 3] on img at bounding box center [9, 5] width 5 height 5
click at [57, 18] on link "ООО "Аксус-Самара"" at bounding box center [53, 19] width 37 height 4
